Goal: Task Accomplishment & Management: Use online tool/utility

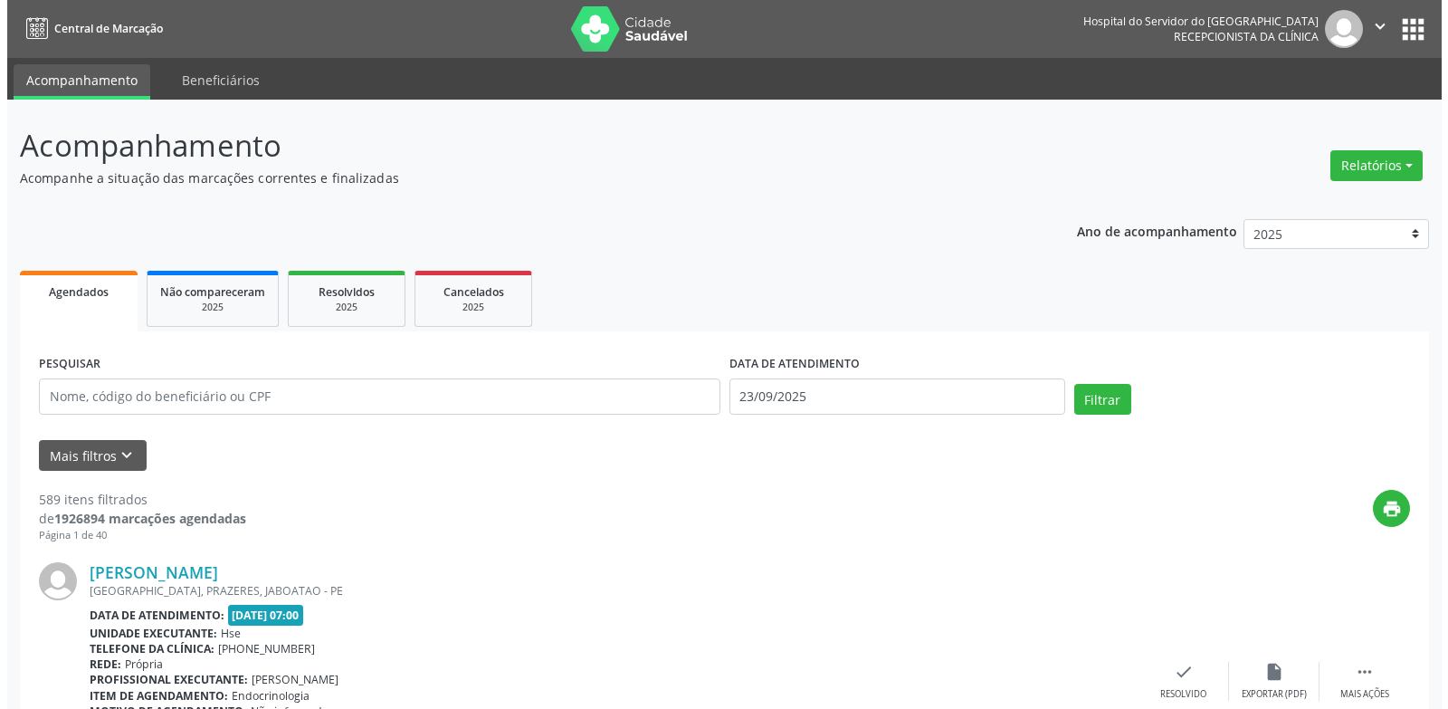
scroll to position [81, 0]
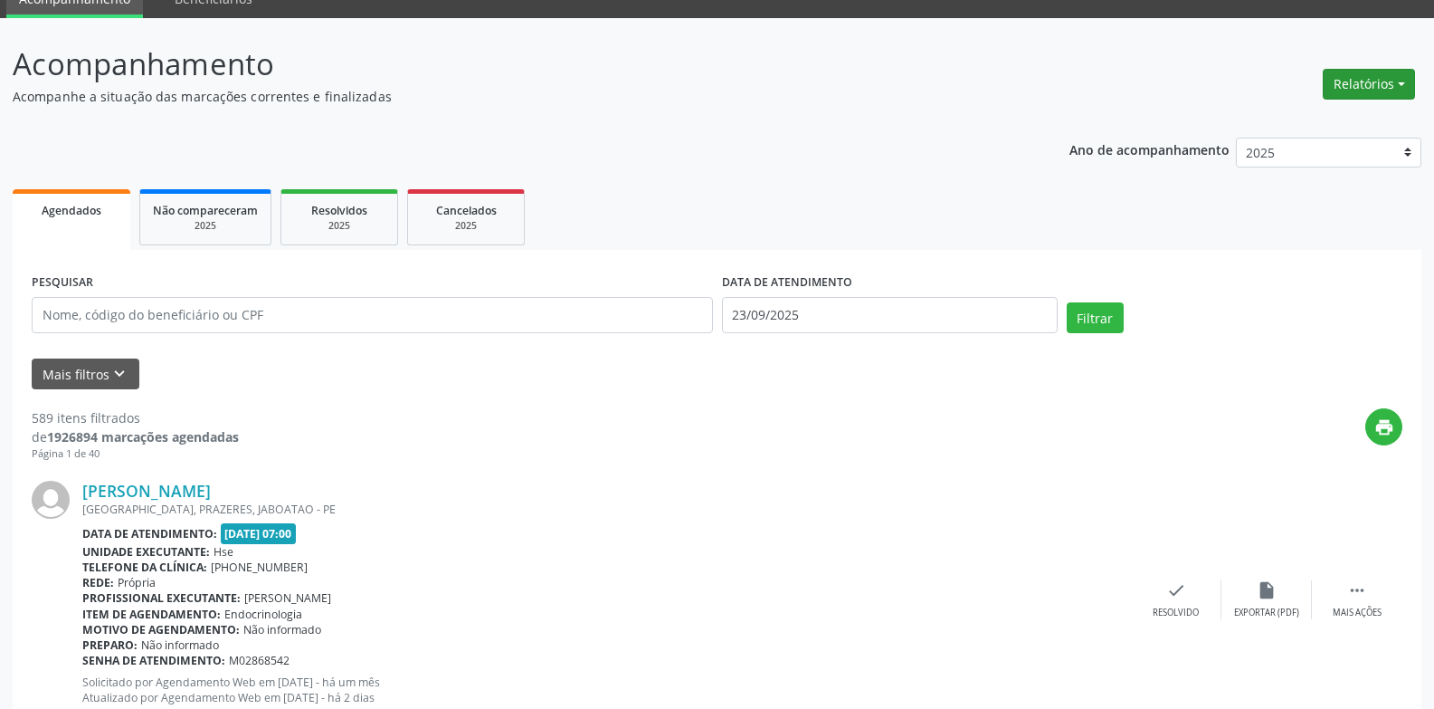
click at [1346, 79] on button "Relatórios" at bounding box center [1369, 84] width 92 height 31
click at [1322, 119] on link "Agendamentos" at bounding box center [1319, 122] width 195 height 25
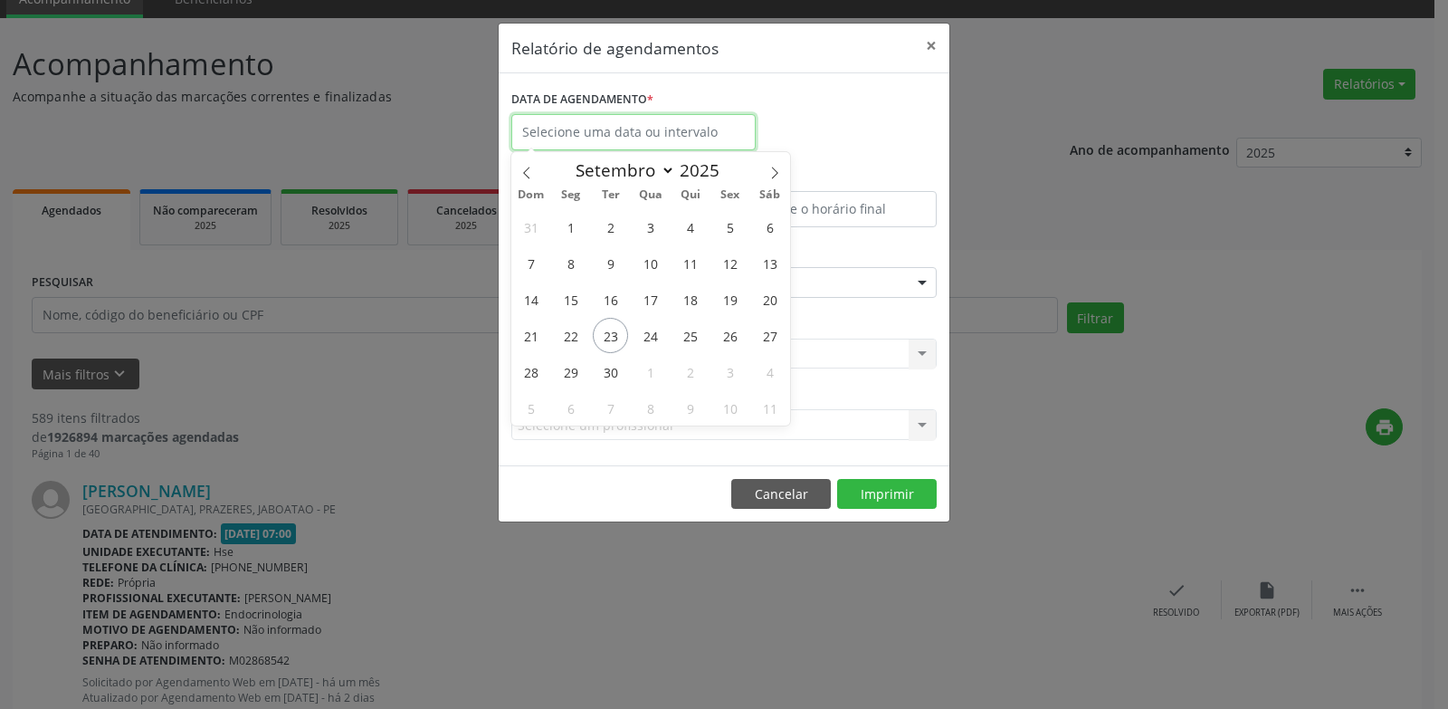
click at [689, 129] on input "text" at bounding box center [633, 132] width 244 height 36
click at [613, 335] on span "23" at bounding box center [610, 335] width 35 height 35
type input "23/09/2025"
click at [613, 335] on span "23" at bounding box center [610, 335] width 35 height 35
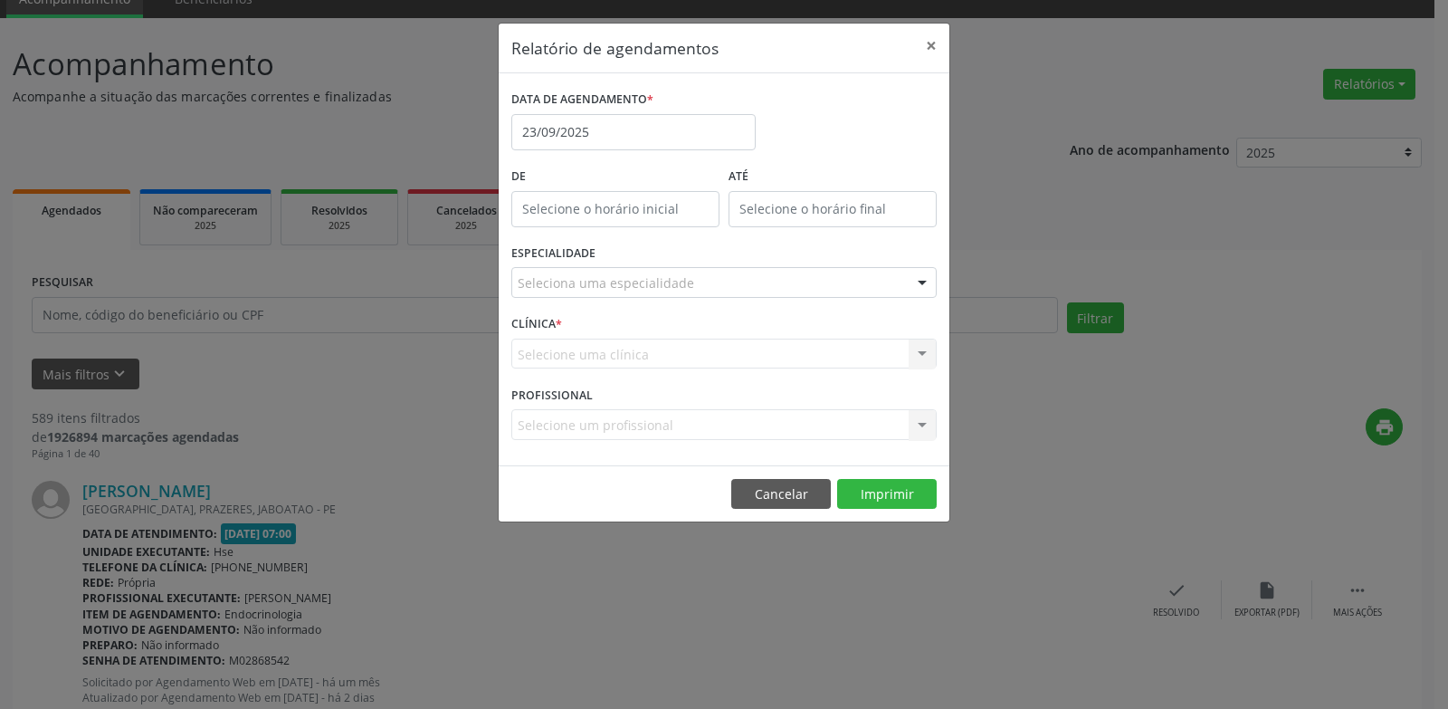
click at [715, 275] on div "Seleciona uma especialidade" at bounding box center [723, 282] width 425 height 31
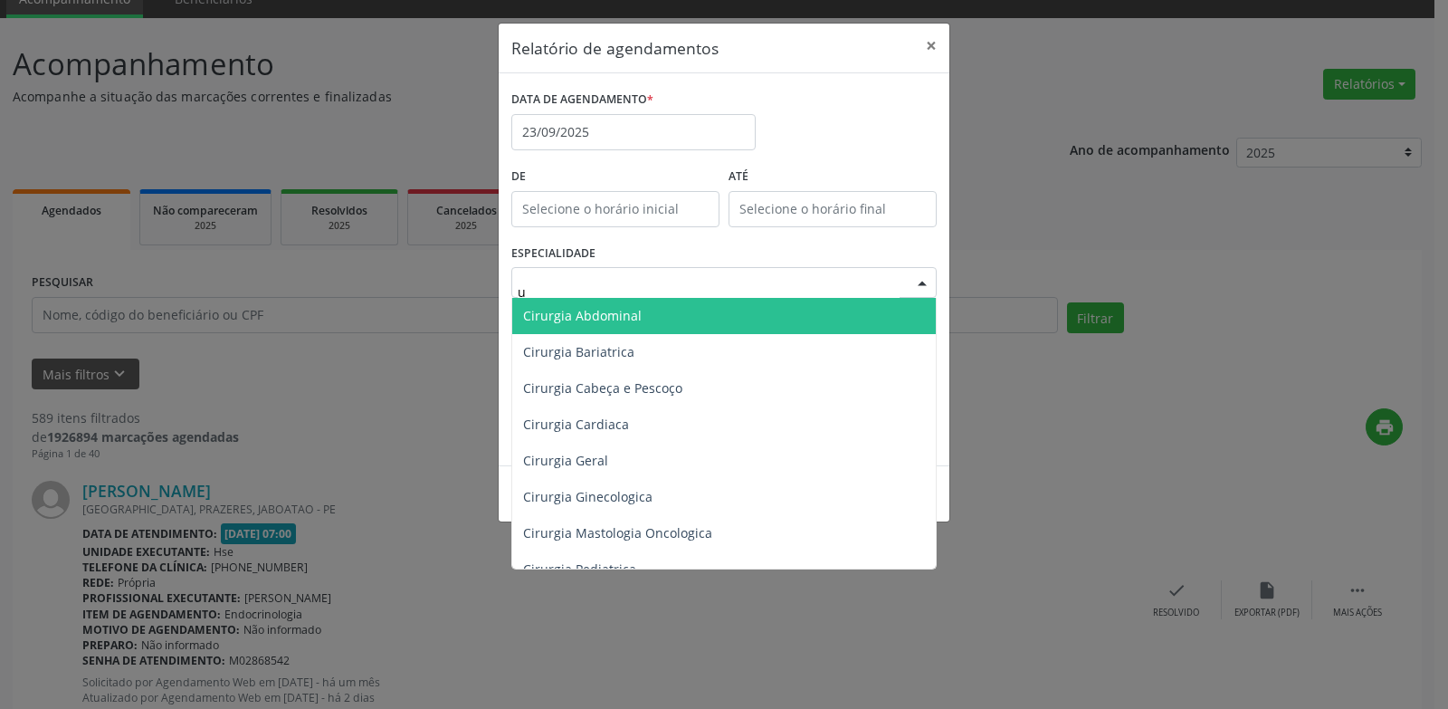
type input "ur"
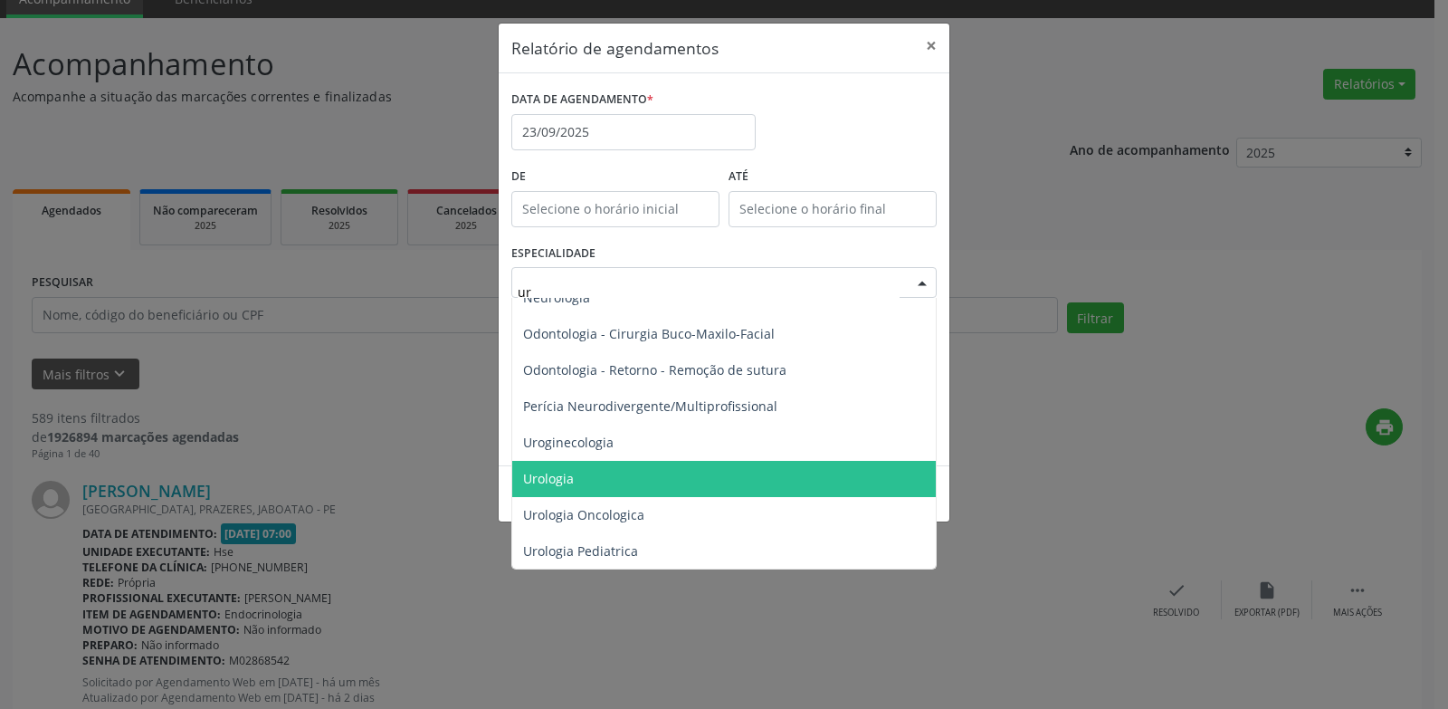
scroll to position [634, 0]
click at [621, 463] on span "Urologia" at bounding box center [723, 478] width 423 height 36
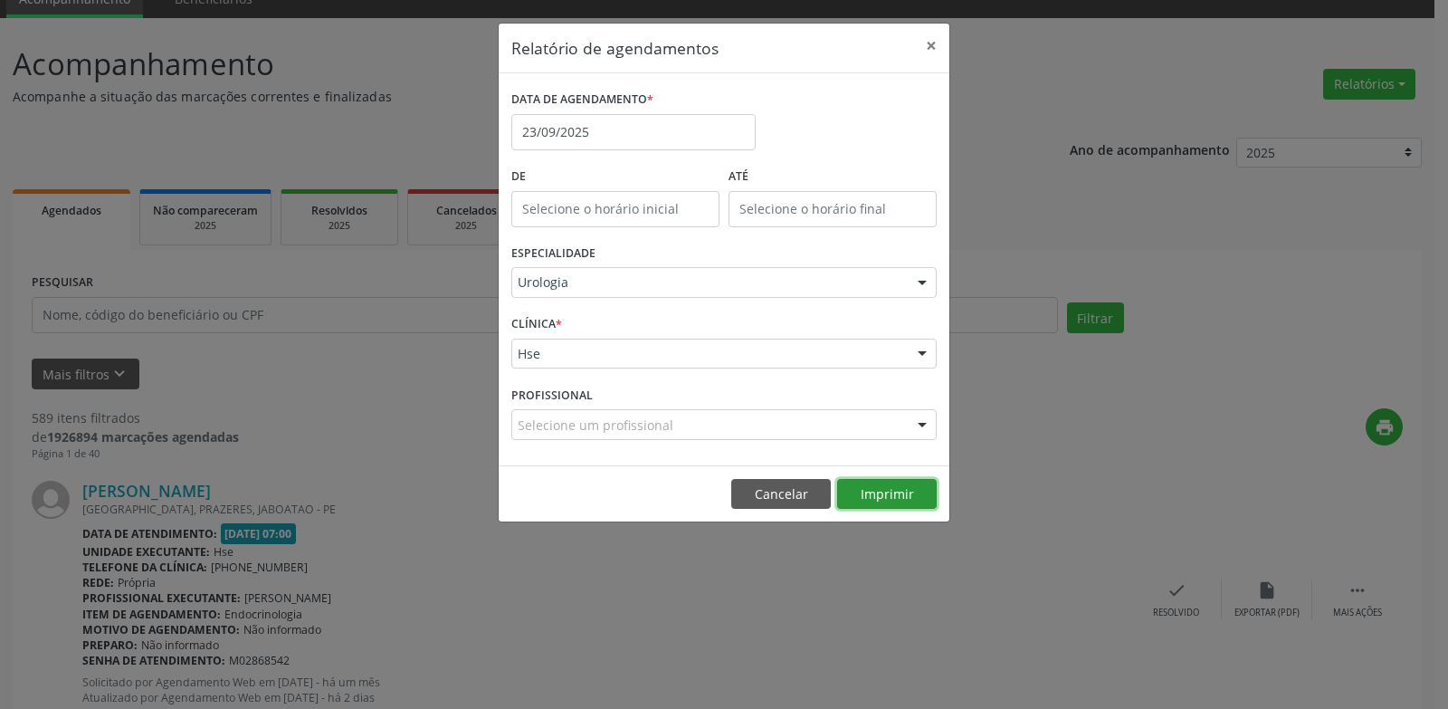
click at [845, 481] on button "Imprimir" at bounding box center [887, 494] width 100 height 31
